Goal: Contribute content: Add original content to the website for others to see

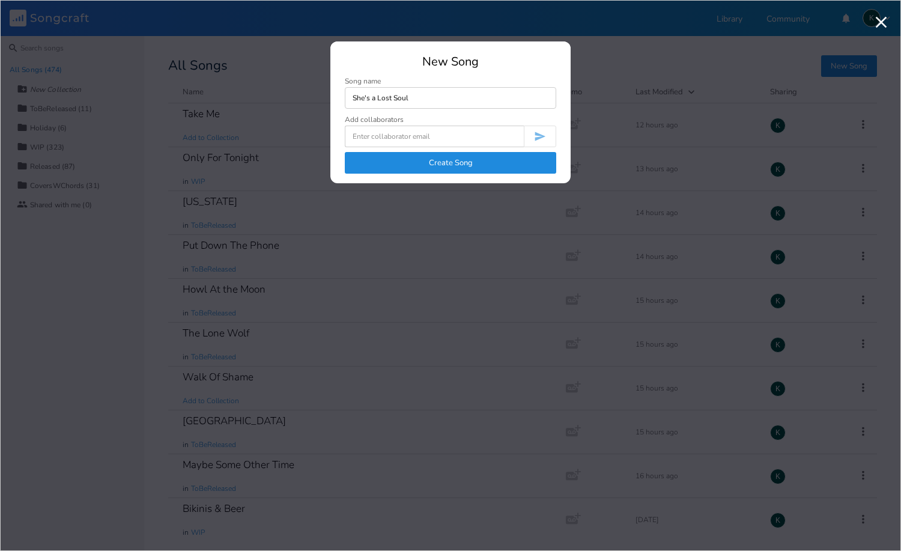
type input "She's a Lost Soul"
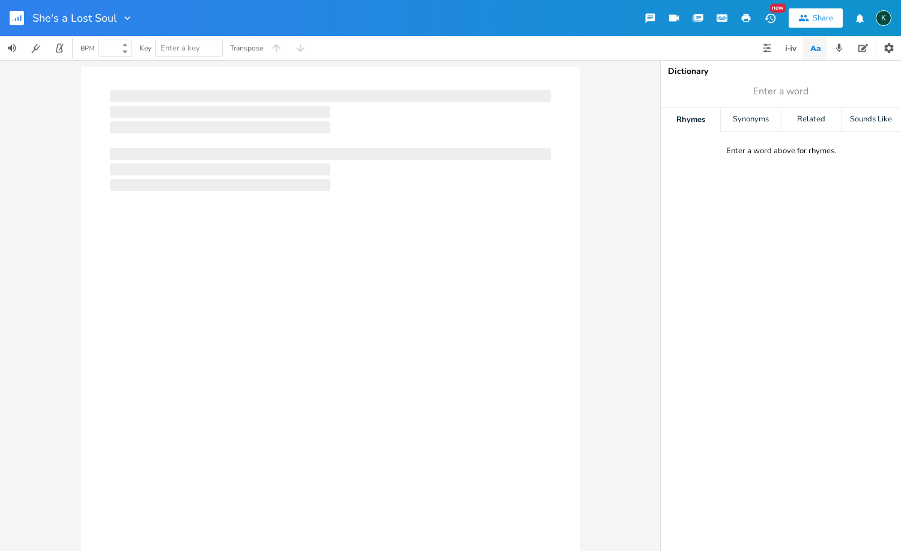
type input "100"
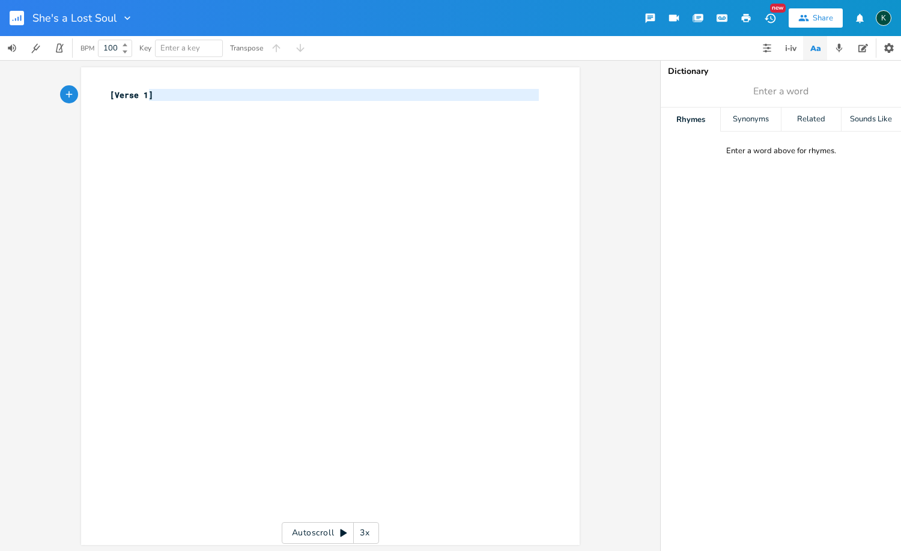
type textarea "[Verse 1]"
drag, startPoint x: 241, startPoint y: 104, endPoint x: 77, endPoint y: 83, distance: 165.2
click at [82, 88] on div "[Verse 1] x [Verse 1] ​" at bounding box center [330, 305] width 498 height 477
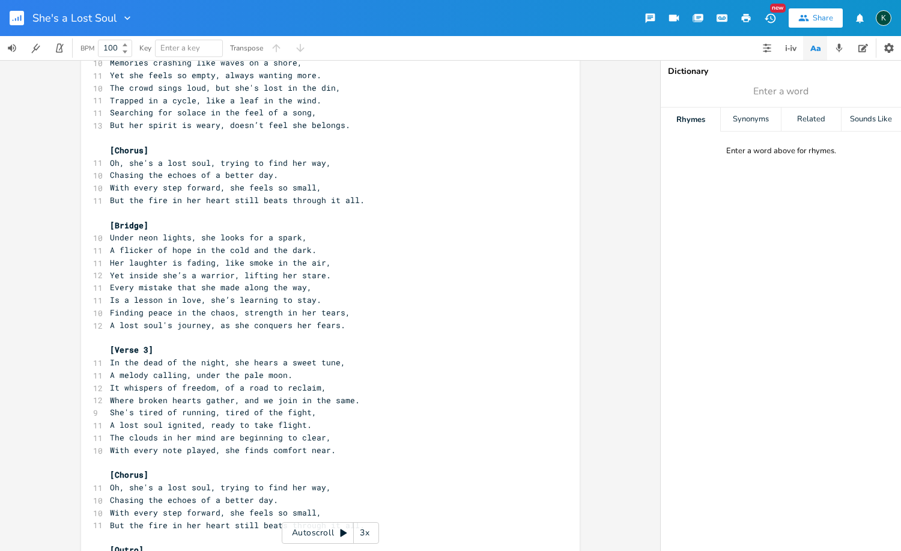
scroll to position [343, 0]
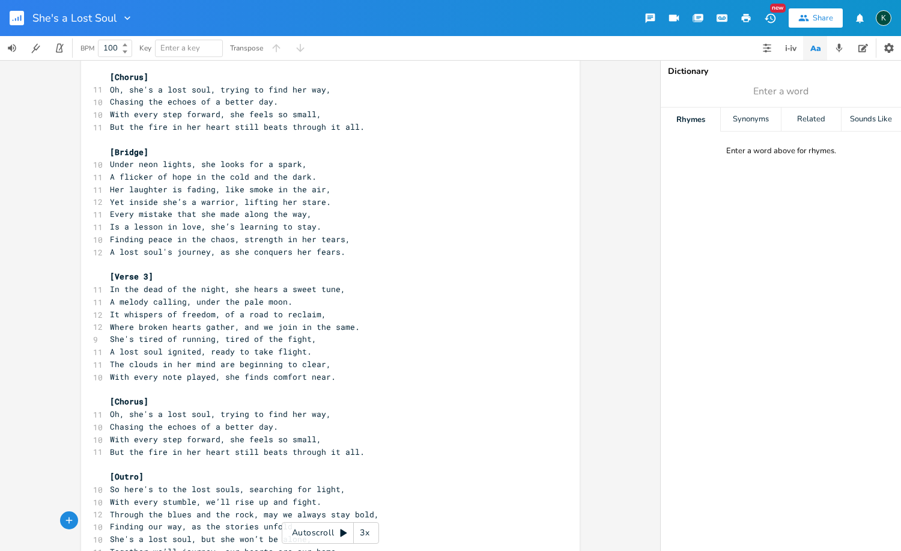
click at [125, 17] on icon "button" at bounding box center [127, 18] width 6 height 4
click at [135, 52] on span "Collection Collections" at bounding box center [143, 54] width 48 height 8
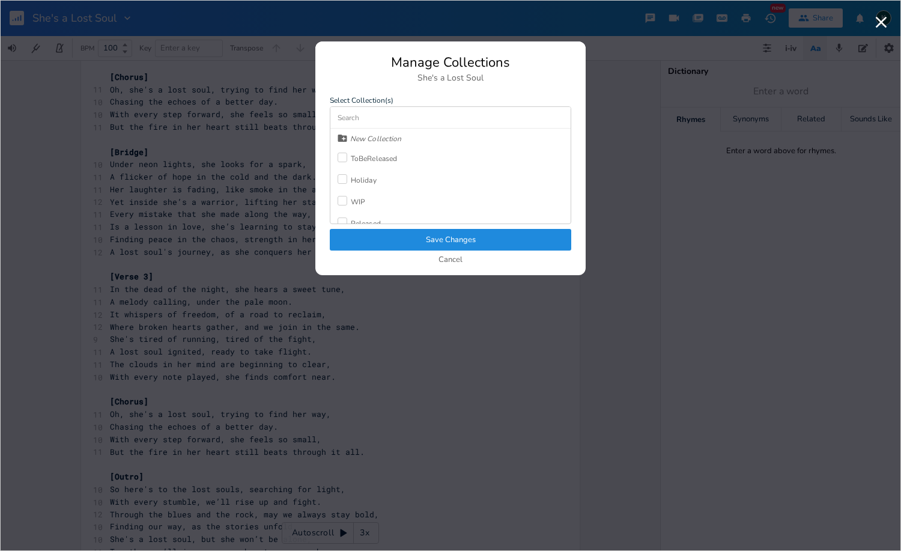
click at [345, 163] on label at bounding box center [343, 158] width 13 height 12
click at [387, 249] on button "Save Changes" at bounding box center [450, 240] width 241 height 22
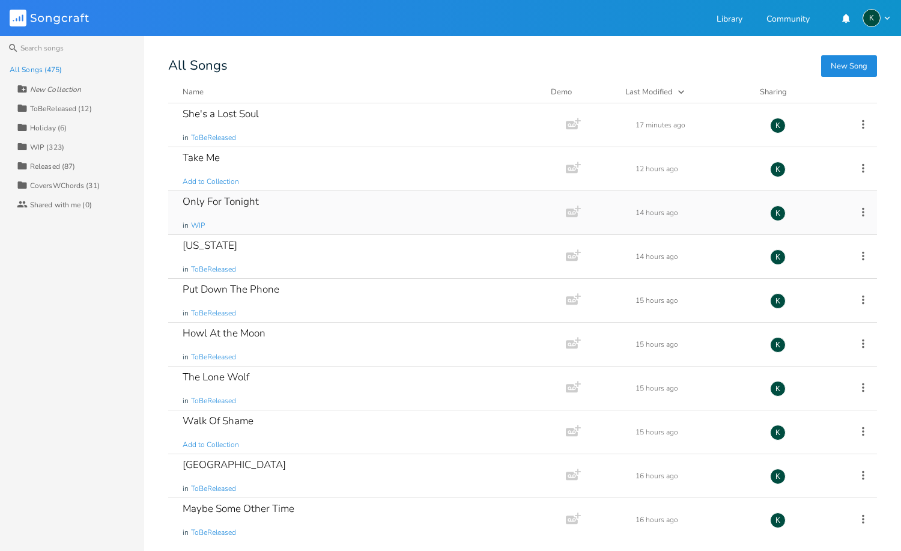
click at [230, 203] on div "Only For Tonight" at bounding box center [221, 201] width 76 height 10
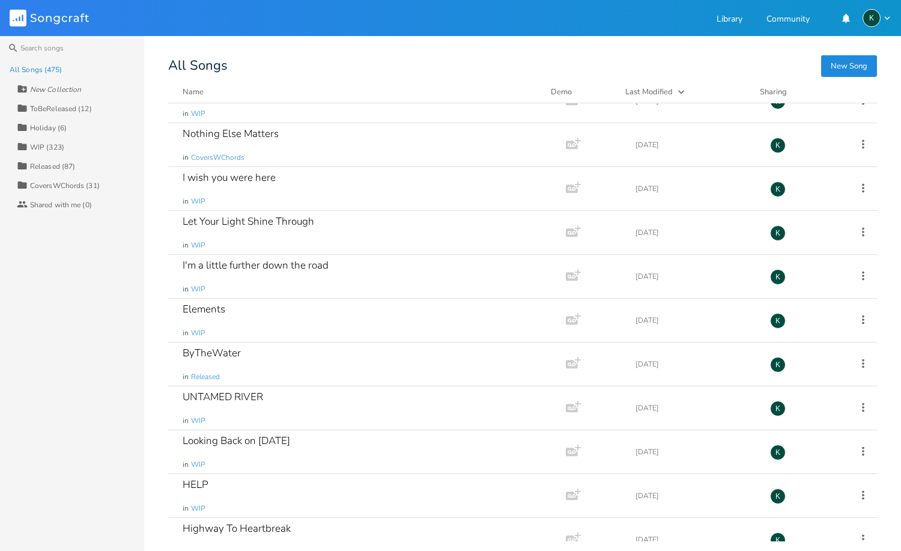
scroll to position [11181, 0]
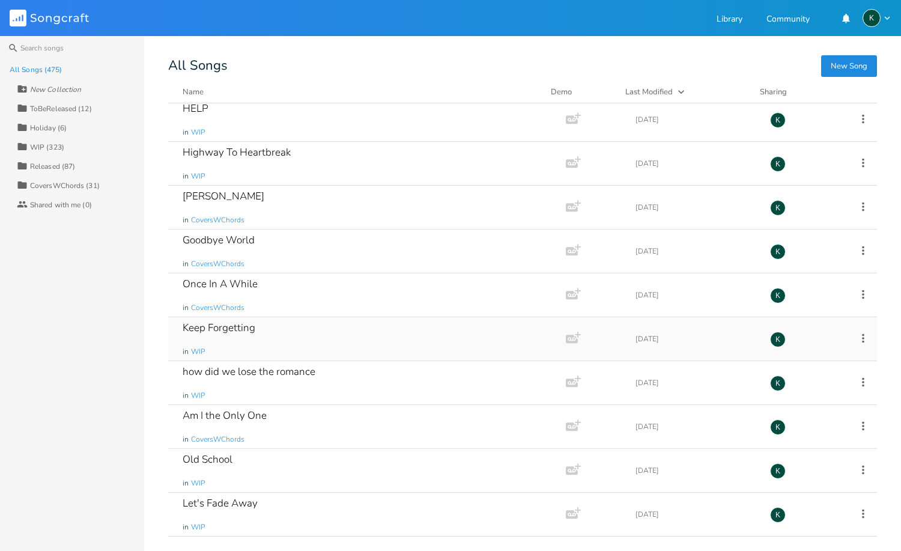
click at [229, 324] on div "Keep Forgetting" at bounding box center [219, 327] width 73 height 10
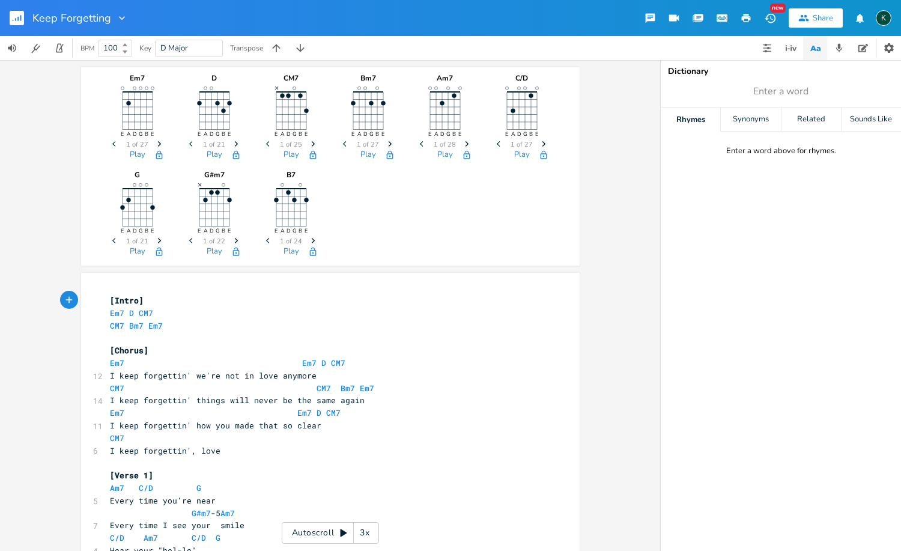
scroll to position [584, 0]
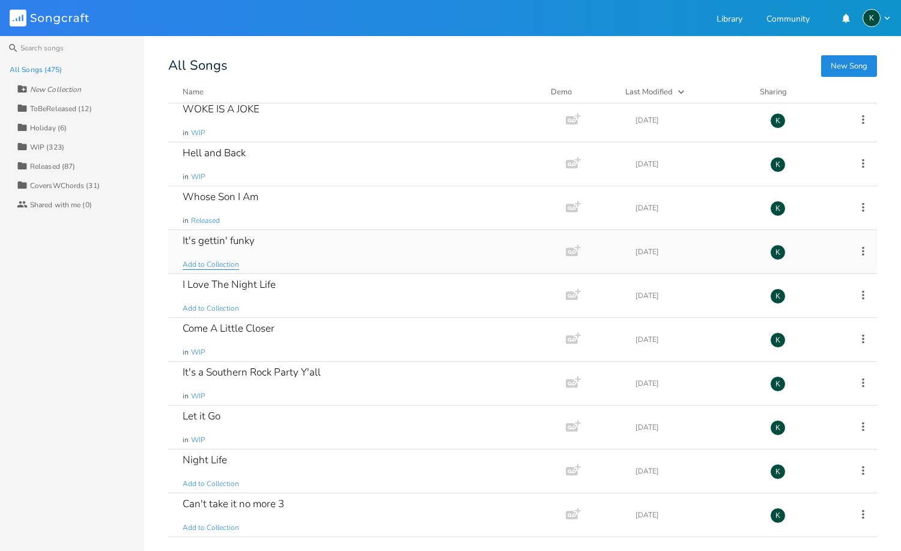
scroll to position [1214, 0]
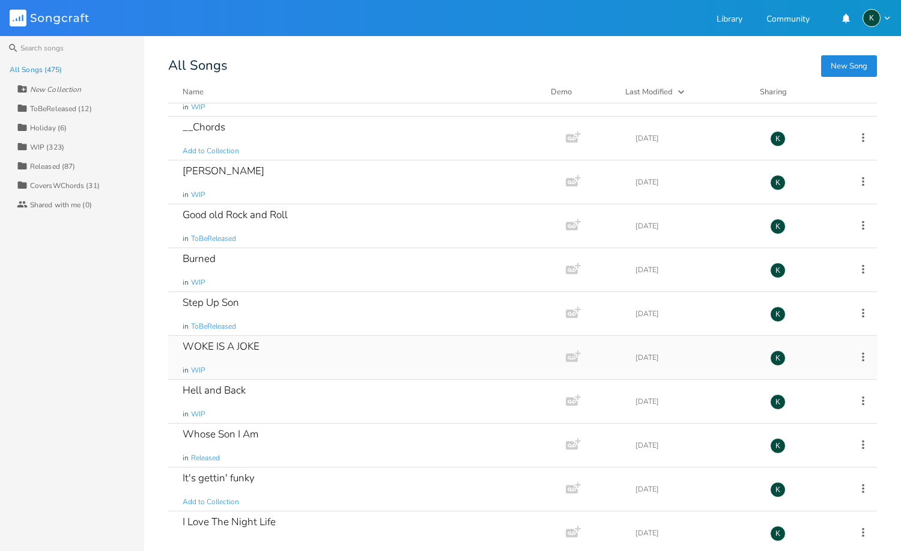
click at [229, 343] on div "WOKE IS A JOKE" at bounding box center [221, 346] width 77 height 10
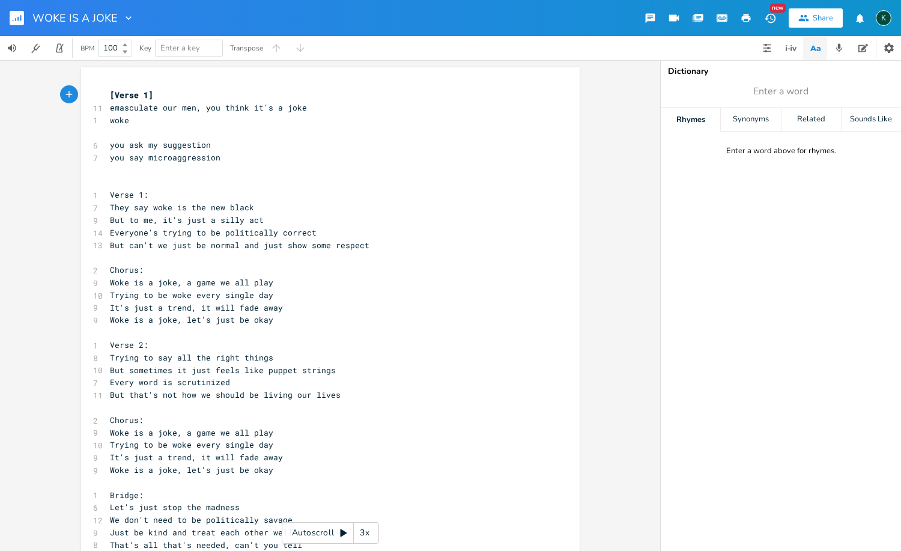
click at [18, 17] on icon "button" at bounding box center [17, 19] width 1 height 4
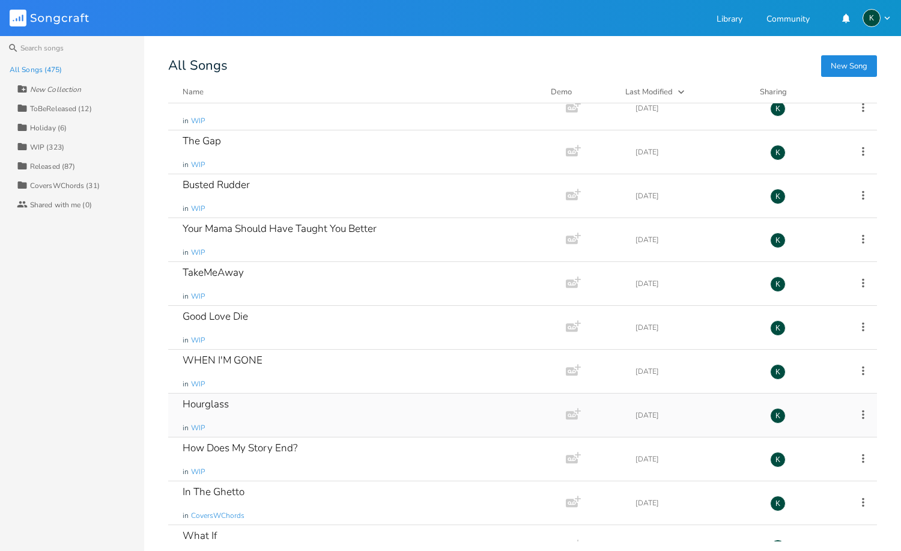
scroll to position [10277, 0]
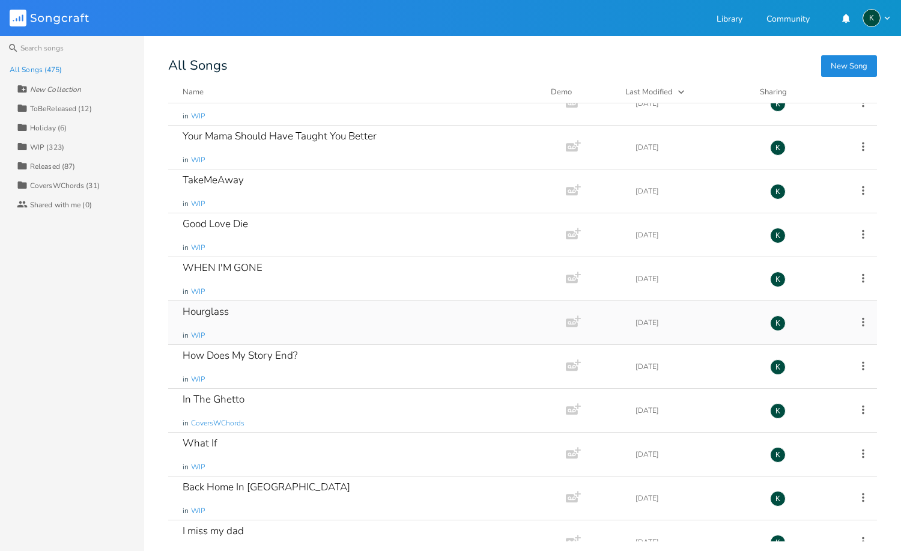
click at [209, 309] on div "Hourglass" at bounding box center [206, 311] width 46 height 10
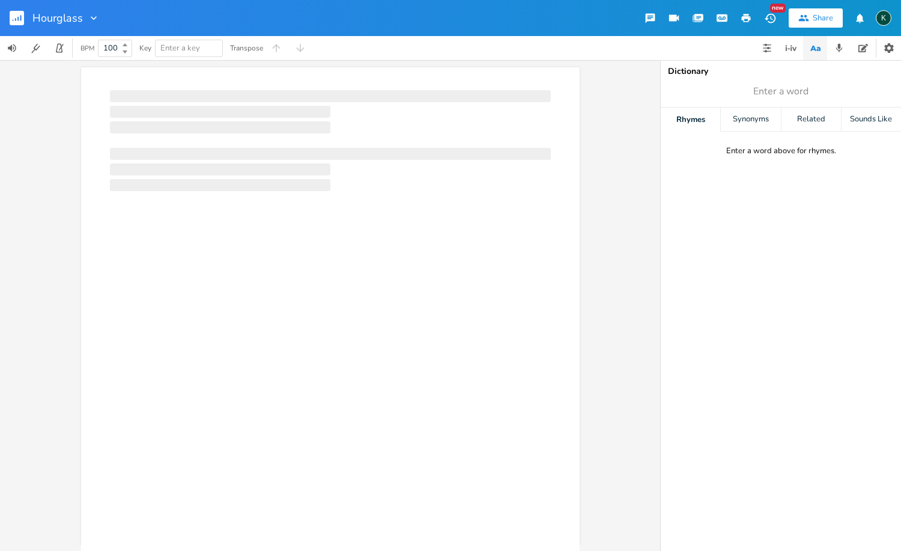
scroll to position [0, 1]
